Goal: Transaction & Acquisition: Book appointment/travel/reservation

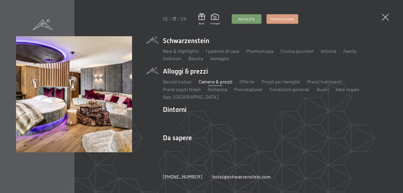
click at [215, 81] on link "Camere & prezzi" at bounding box center [216, 82] width 34 height 6
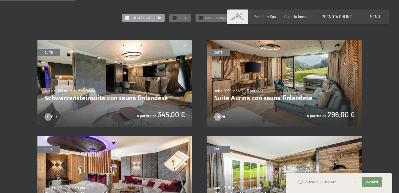
scroll to position [285, 0]
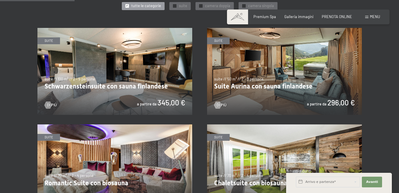
click at [81, 73] on img at bounding box center [114, 71] width 155 height 87
click at [270, 81] on img at bounding box center [284, 71] width 155 height 87
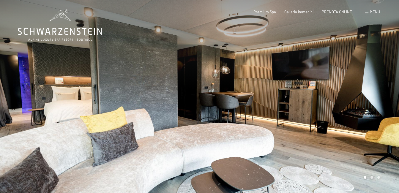
click at [333, 79] on div at bounding box center [300, 96] width 200 height 193
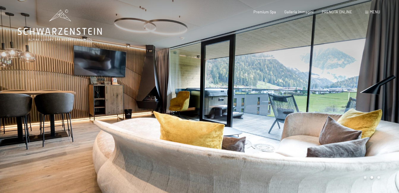
click at [333, 79] on div at bounding box center [300, 96] width 200 height 193
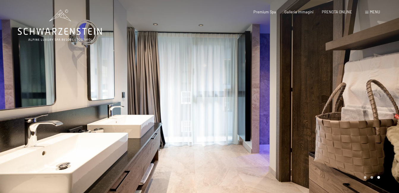
click at [333, 79] on div at bounding box center [300, 96] width 200 height 193
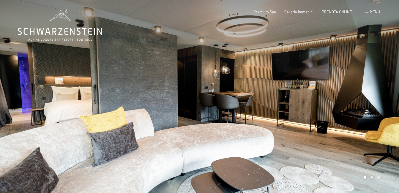
click at [333, 79] on div at bounding box center [300, 96] width 200 height 193
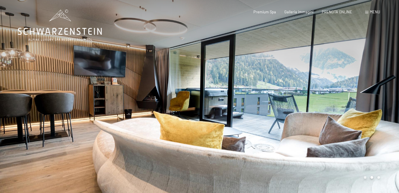
click at [333, 79] on div at bounding box center [300, 96] width 200 height 193
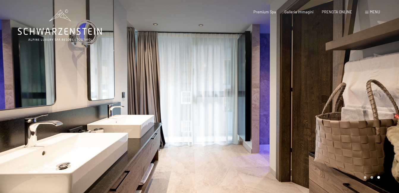
click at [333, 79] on div at bounding box center [300, 96] width 200 height 193
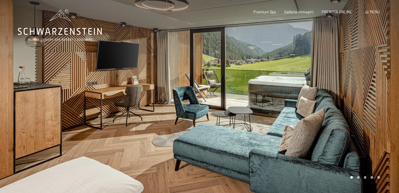
click at [270, 81] on div at bounding box center [300, 96] width 200 height 193
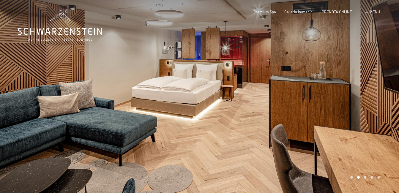
click at [270, 81] on div at bounding box center [300, 96] width 200 height 193
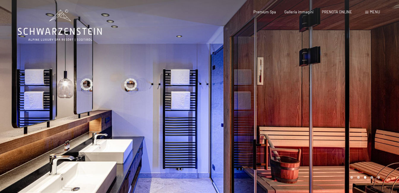
click at [270, 81] on div at bounding box center [300, 96] width 200 height 193
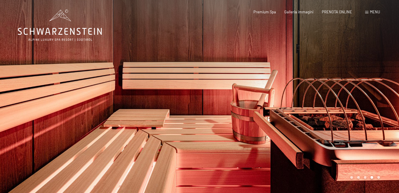
click at [270, 81] on div at bounding box center [300, 96] width 200 height 193
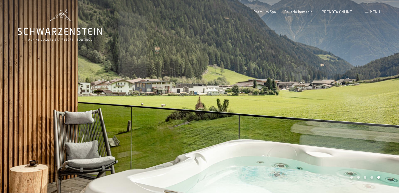
click at [270, 81] on div at bounding box center [300, 96] width 200 height 193
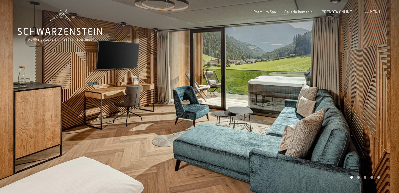
click at [270, 81] on div at bounding box center [300, 96] width 200 height 193
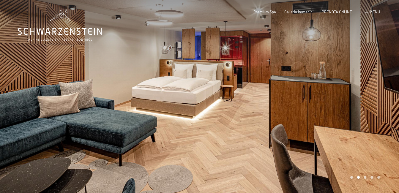
click at [270, 81] on div at bounding box center [300, 96] width 200 height 193
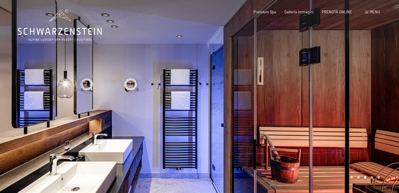
click at [270, 81] on div at bounding box center [300, 96] width 200 height 193
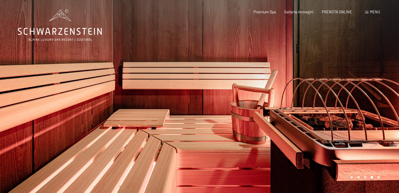
click at [270, 81] on div at bounding box center [300, 96] width 200 height 193
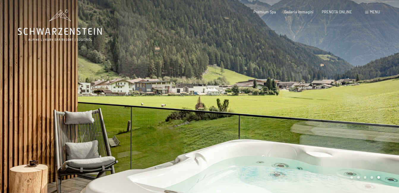
click at [270, 81] on div at bounding box center [300, 96] width 200 height 193
